Goal: Navigation & Orientation: Find specific page/section

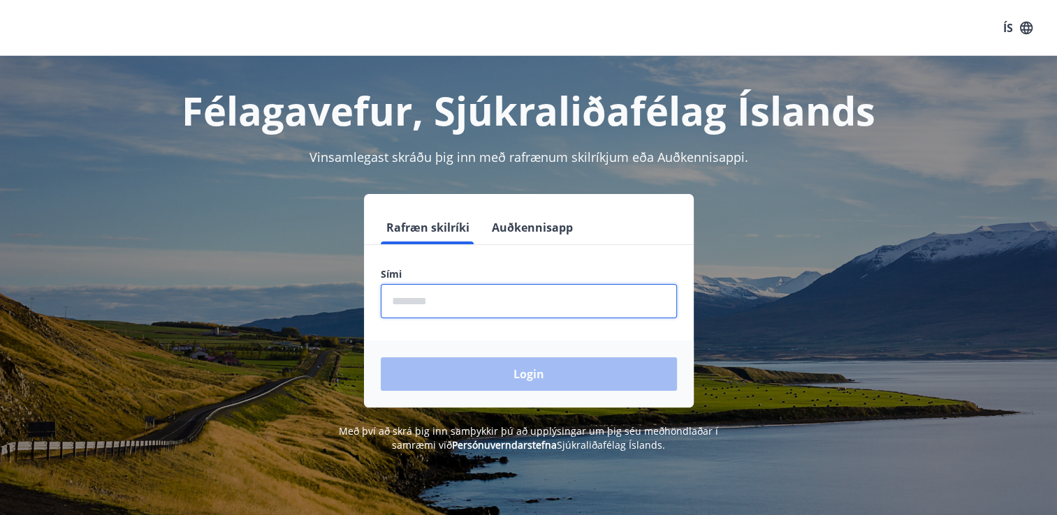
click at [457, 302] on input "phone" at bounding box center [529, 301] width 296 height 34
type input "********"
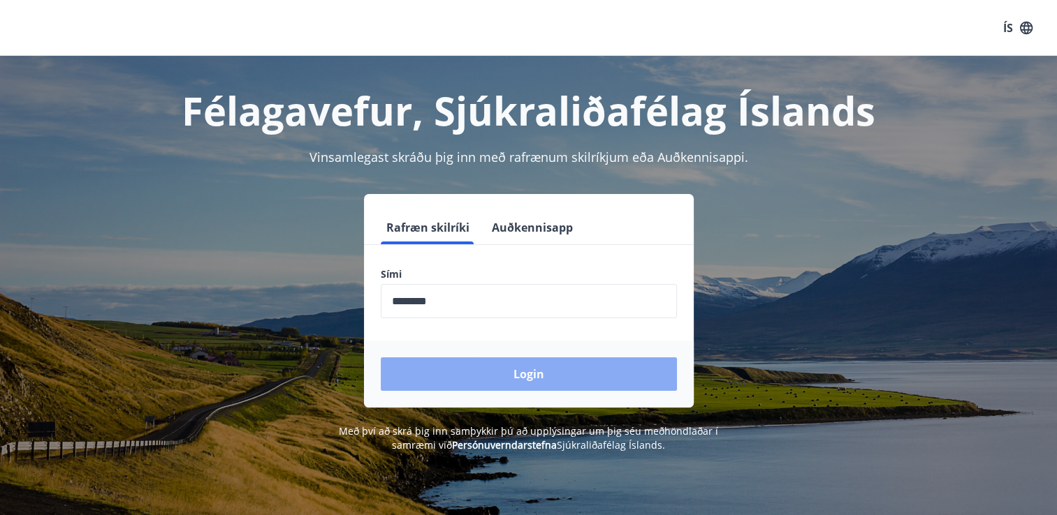
click at [501, 379] on button "Login" at bounding box center [529, 375] width 296 height 34
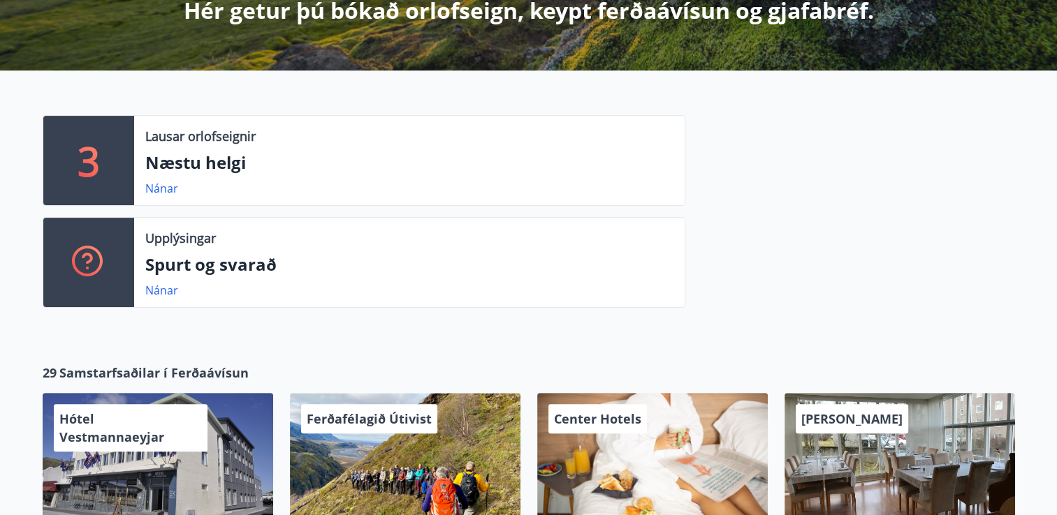
scroll to position [333, 0]
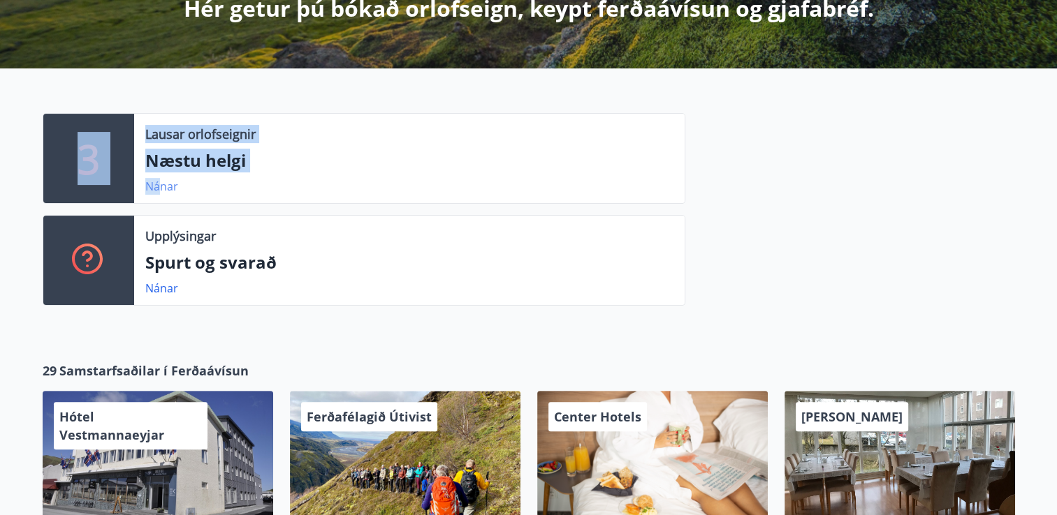
click at [162, 186] on link "Nánar" at bounding box center [161, 186] width 33 height 15
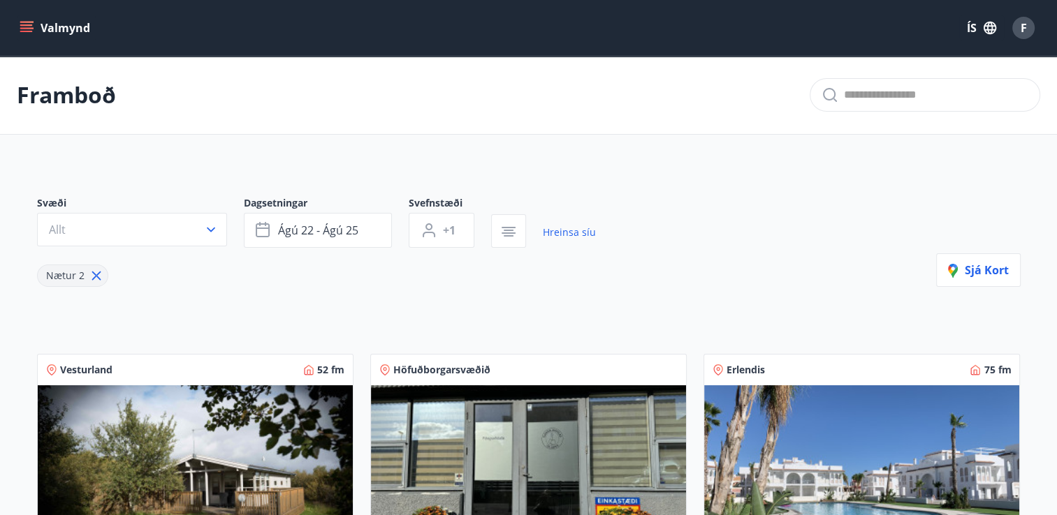
click at [30, 27] on icon "menu" at bounding box center [27, 28] width 14 height 14
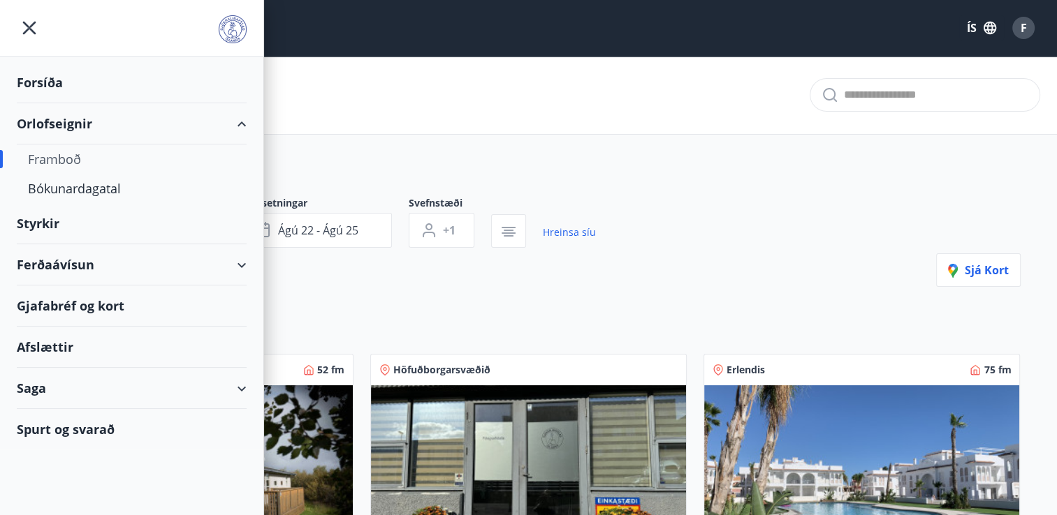
click at [243, 261] on div "Ferðaávísun" at bounding box center [132, 264] width 230 height 41
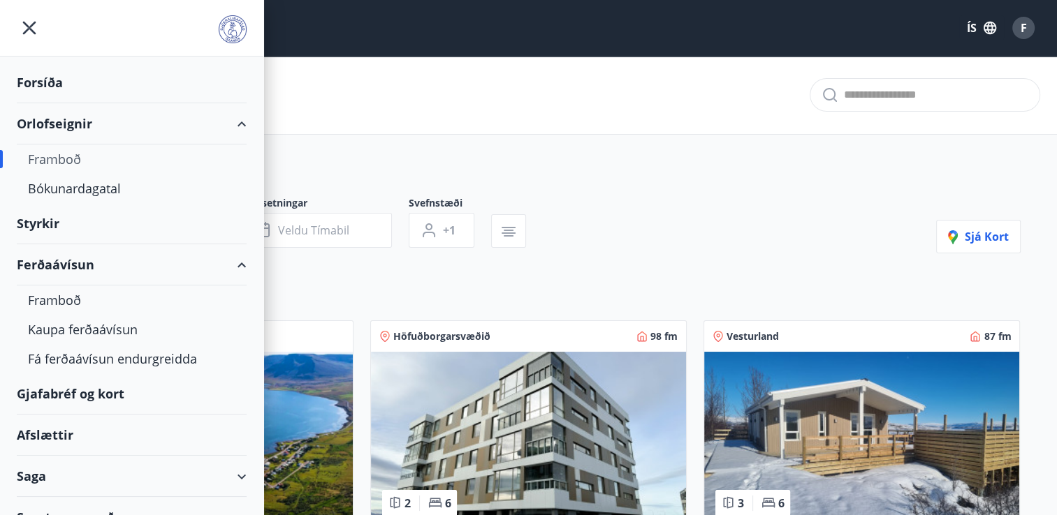
type input "*"
click at [62, 299] on div "Framboð" at bounding box center [131, 300] width 207 height 29
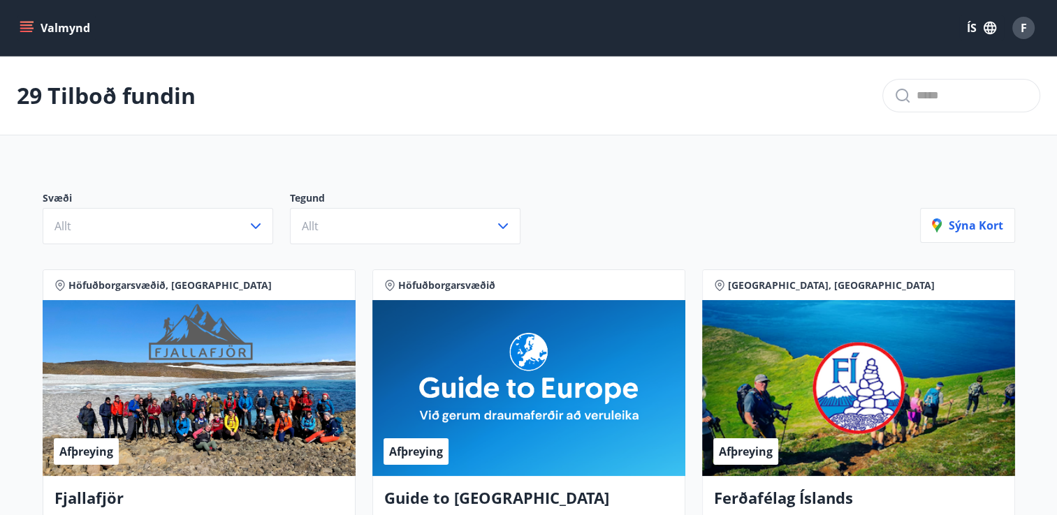
click at [24, 22] on icon "menu" at bounding box center [27, 22] width 15 height 1
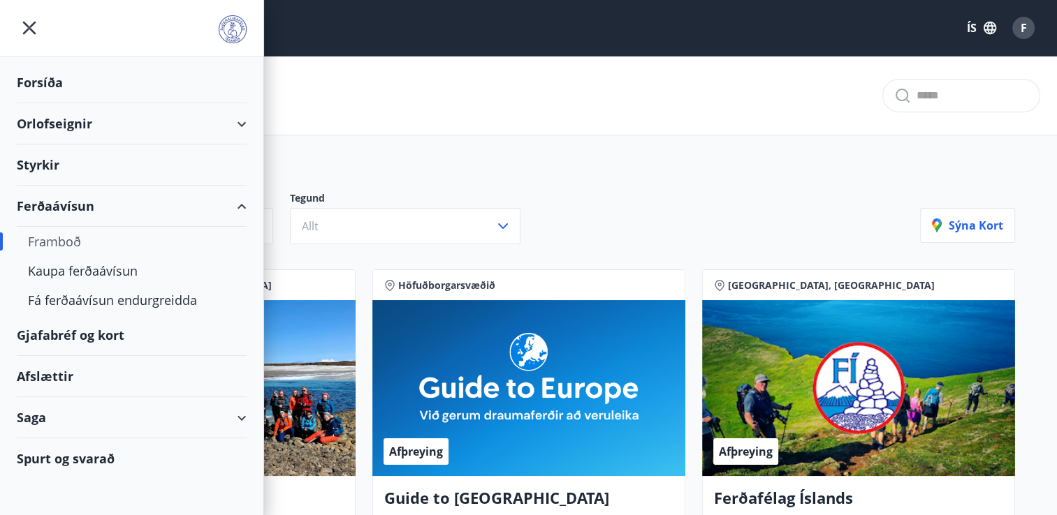
click at [75, 334] on div "Gjafabréf og kort" at bounding box center [132, 335] width 230 height 41
